Goal: Information Seeking & Learning: Learn about a topic

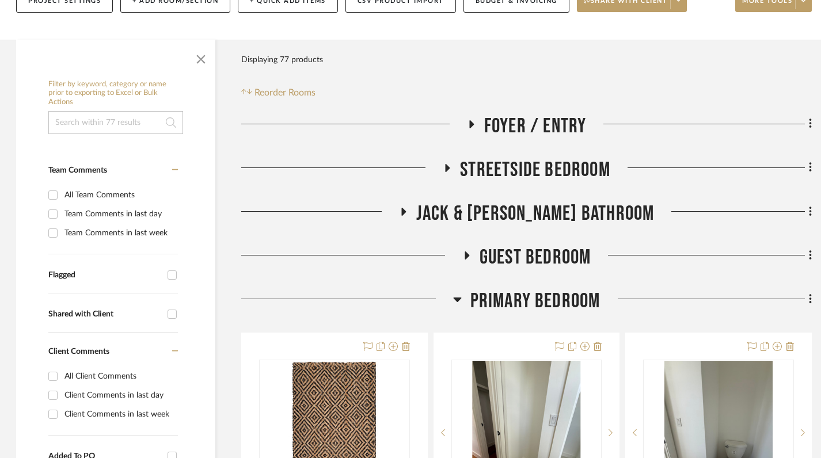
scroll to position [206, 1]
click at [456, 301] on icon at bounding box center [457, 299] width 9 height 14
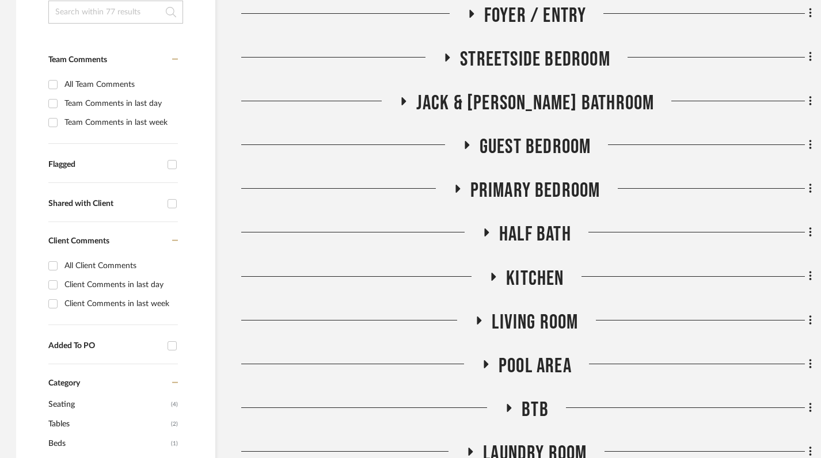
scroll to position [319, 1]
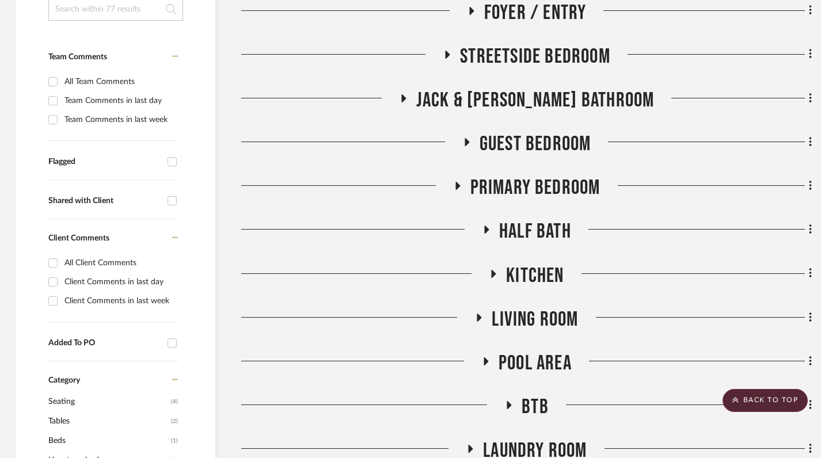
click at [492, 273] on icon at bounding box center [494, 274] width 5 height 8
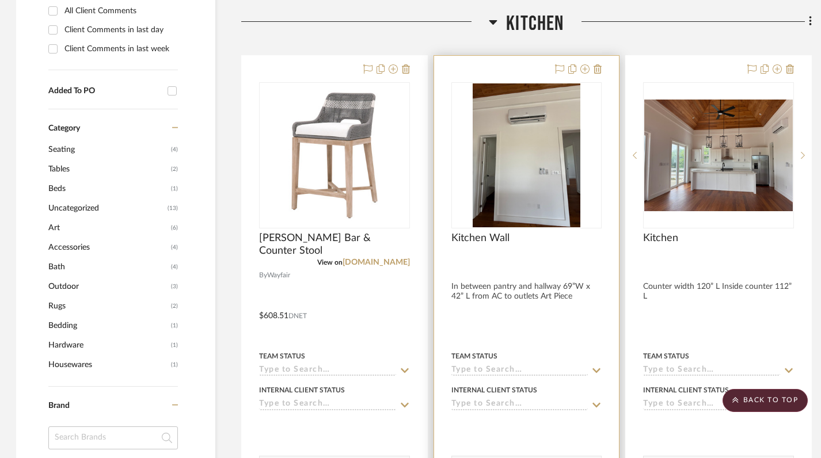
scroll to position [573, 1]
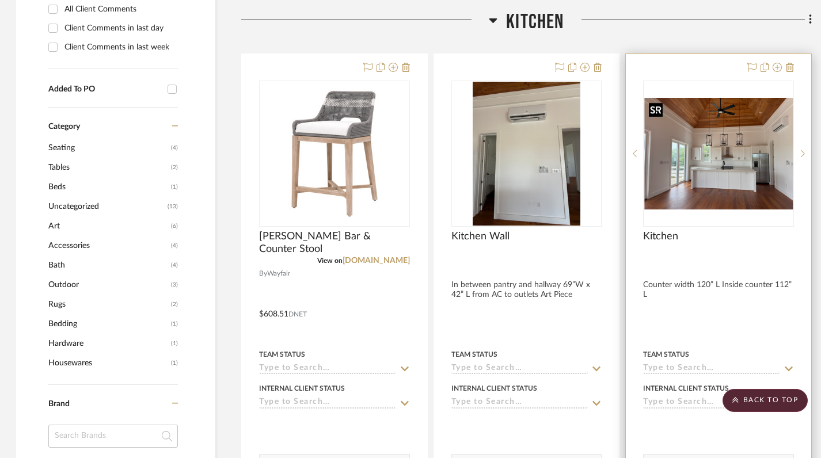
click at [688, 188] on img "0" at bounding box center [718, 154] width 149 height 112
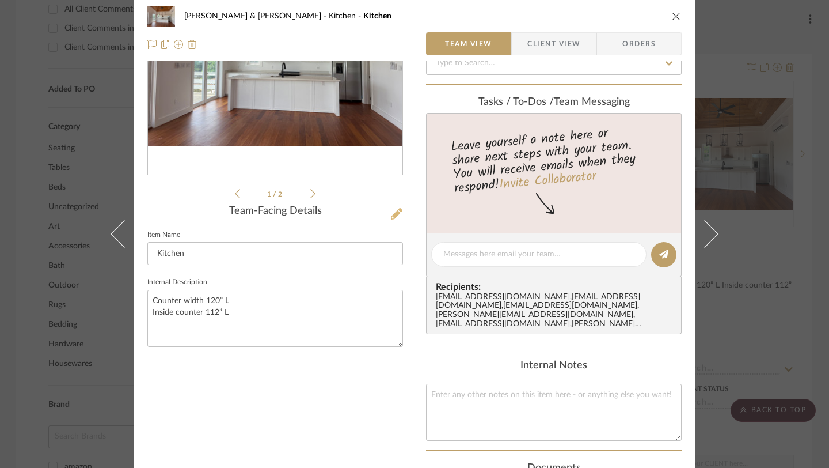
scroll to position [0, 0]
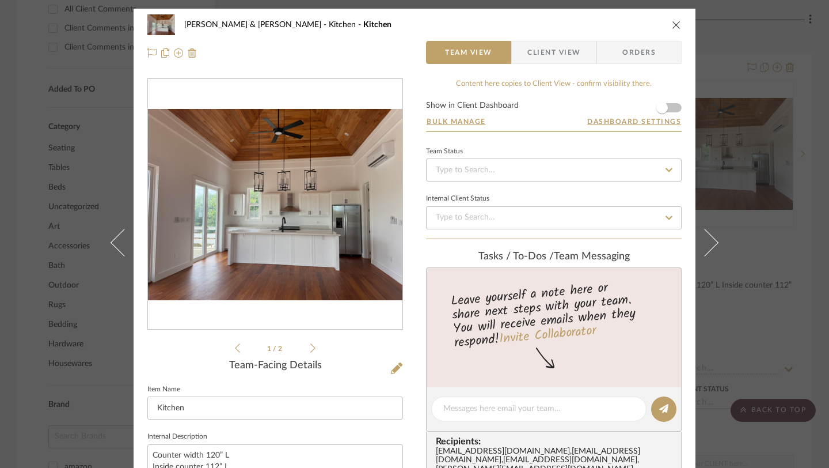
click at [673, 27] on icon "close" at bounding box center [676, 24] width 9 height 9
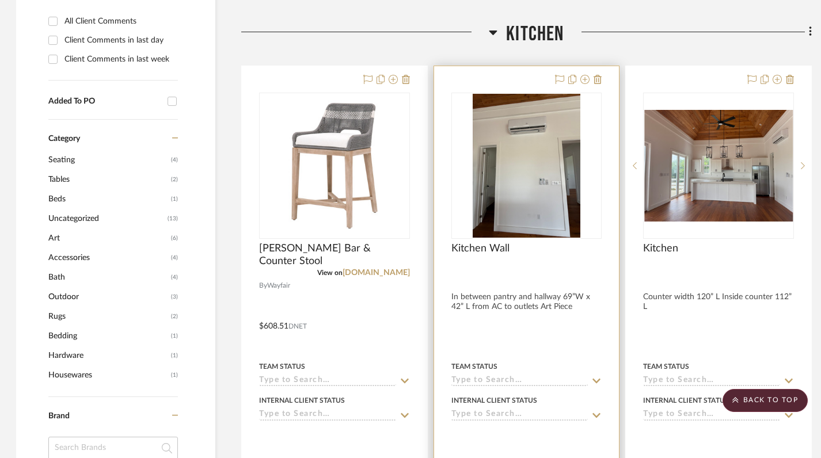
scroll to position [560, 1]
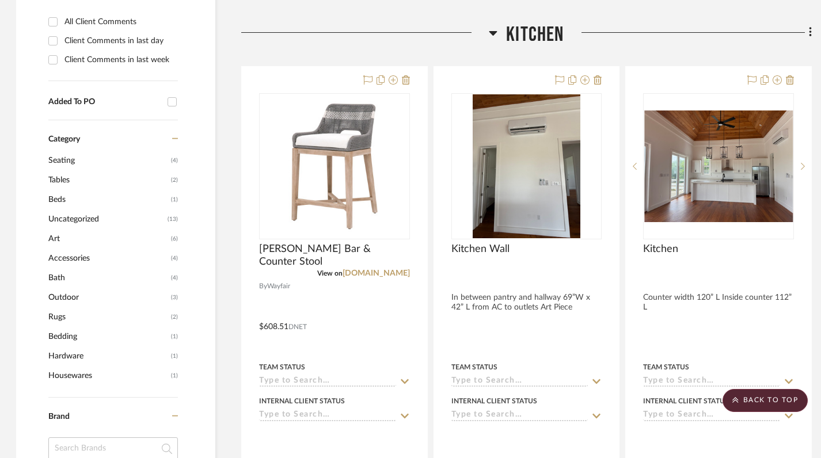
click at [488, 30] on div at bounding box center [365, 36] width 248 height 29
click at [489, 33] on icon at bounding box center [493, 33] width 9 height 14
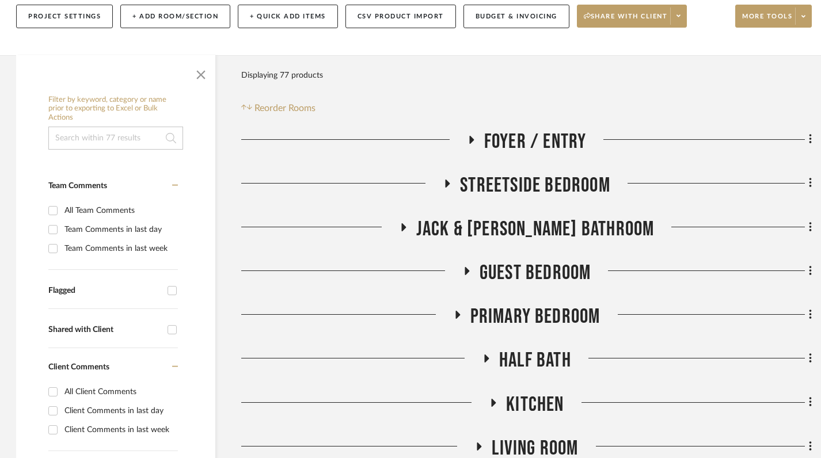
scroll to position [199, 1]
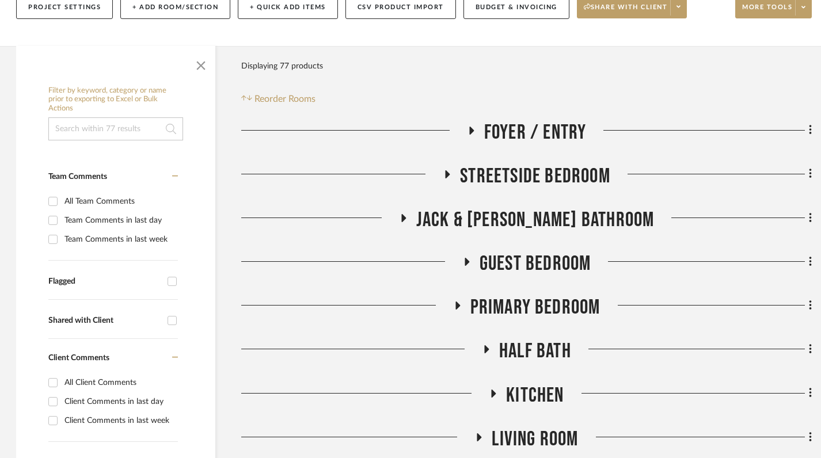
click at [446, 172] on icon at bounding box center [448, 174] width 5 height 8
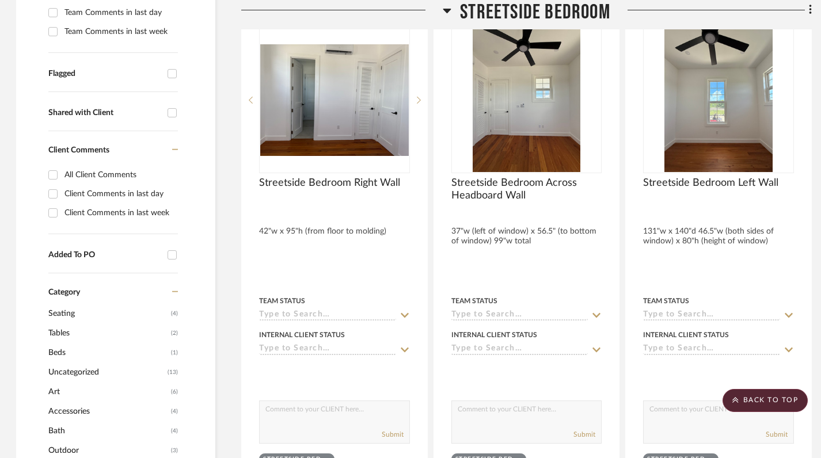
scroll to position [386, 1]
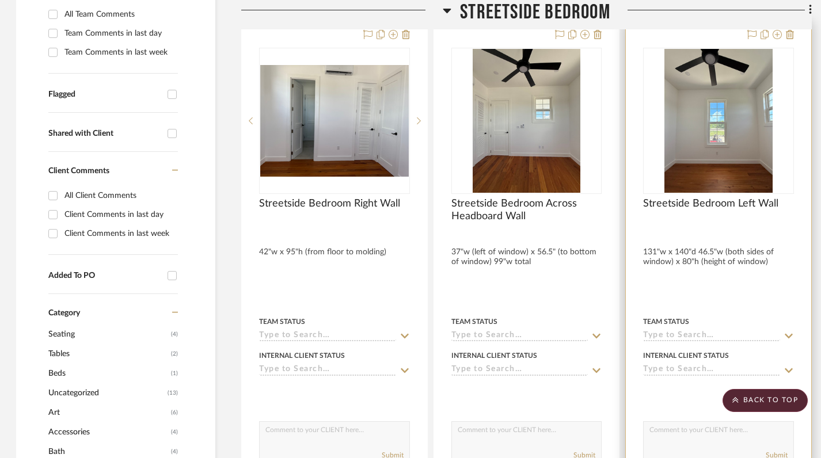
click at [741, 225] on div at bounding box center [718, 228] width 151 height 10
click at [719, 162] on img "0" at bounding box center [719, 121] width 108 height 144
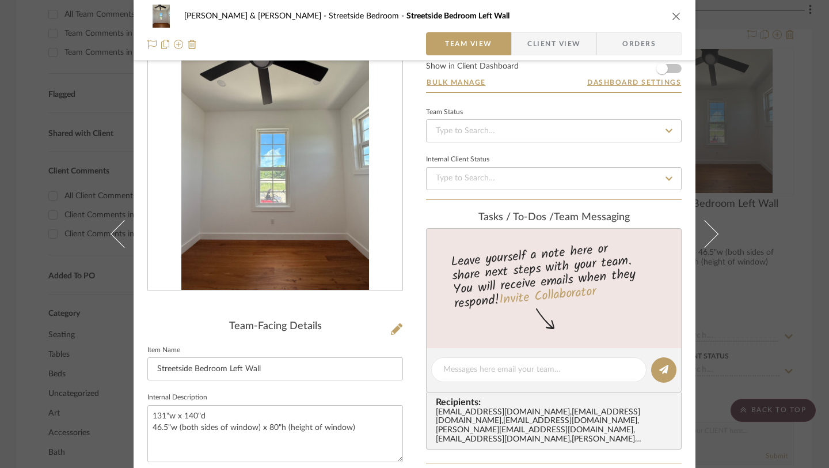
scroll to position [38, 0]
click at [673, 17] on icon "close" at bounding box center [676, 16] width 9 height 9
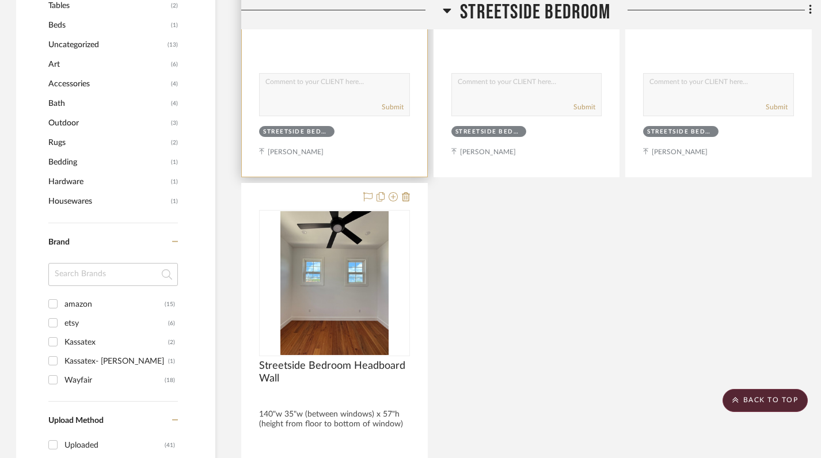
scroll to position [734, 1]
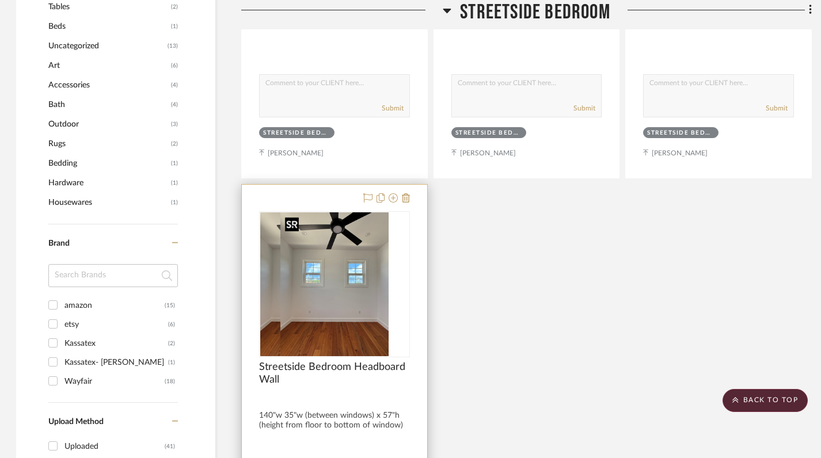
click at [343, 310] on img "0" at bounding box center [314, 285] width 108 height 144
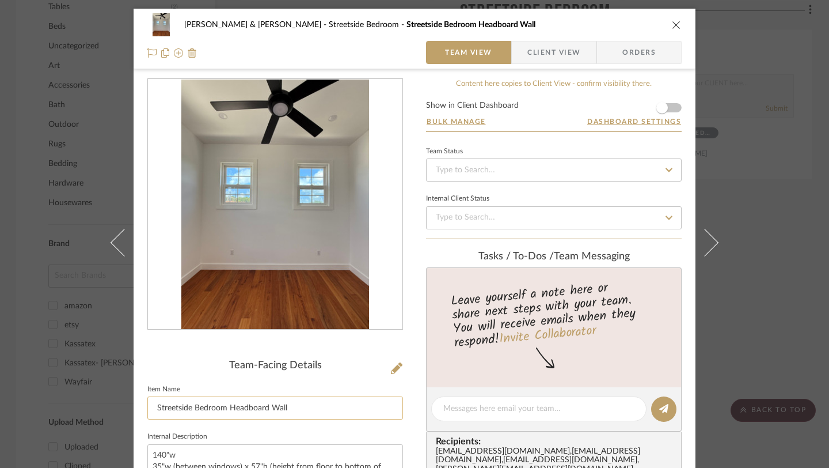
scroll to position [76, 0]
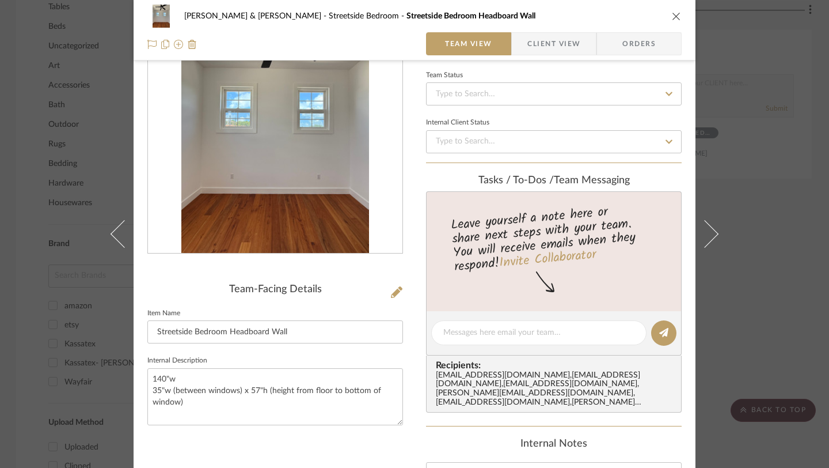
click at [673, 16] on icon "close" at bounding box center [676, 16] width 9 height 9
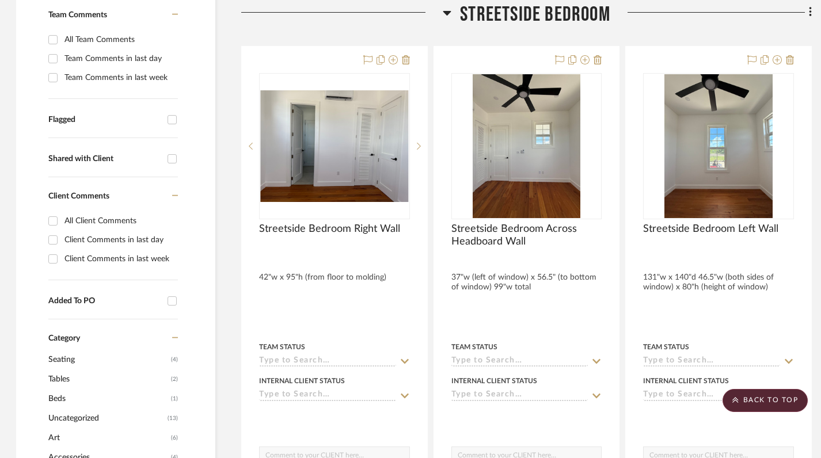
scroll to position [360, 1]
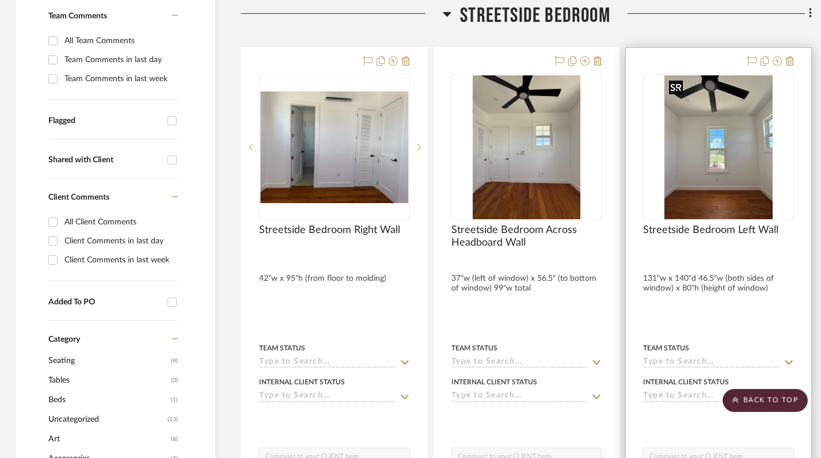
click at [736, 192] on img "0" at bounding box center [719, 147] width 108 height 144
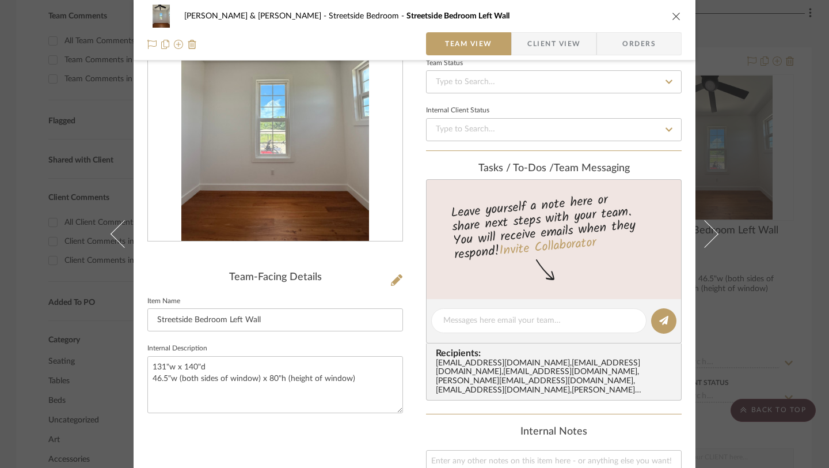
scroll to position [89, 0]
click at [674, 18] on icon "close" at bounding box center [676, 16] width 9 height 9
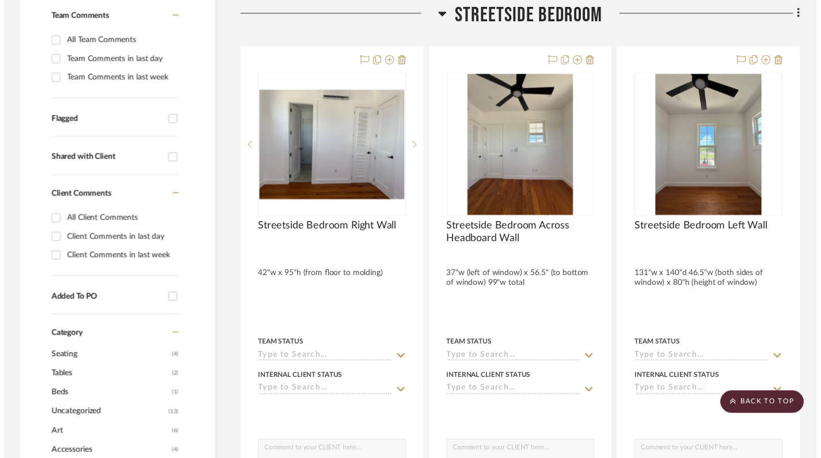
scroll to position [360, 1]
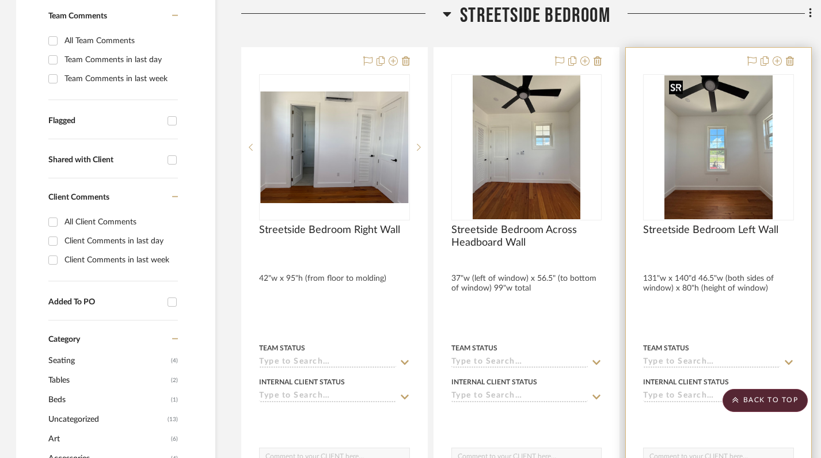
click at [692, 175] on img "0" at bounding box center [719, 147] width 108 height 144
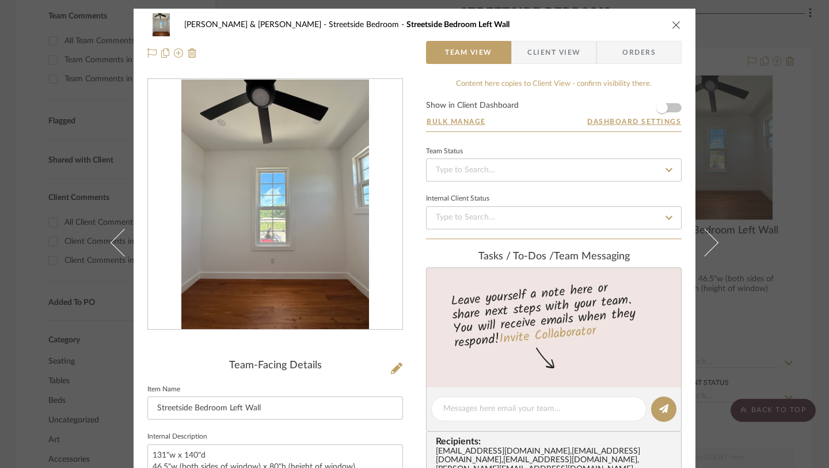
scroll to position [73, 0]
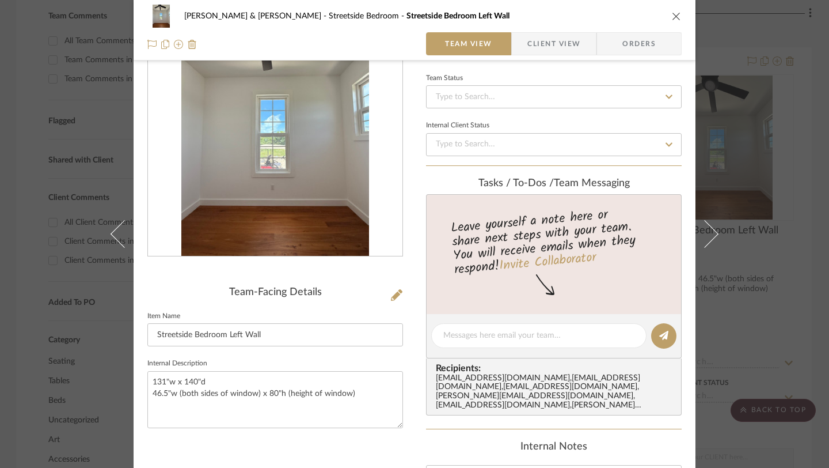
click at [672, 14] on icon "close" at bounding box center [676, 16] width 9 height 9
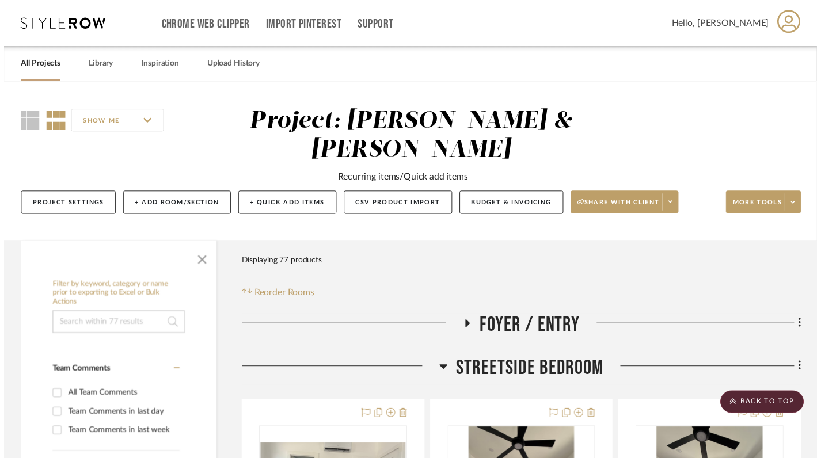
scroll to position [360, 1]
